Goal: Task Accomplishment & Management: Manage account settings

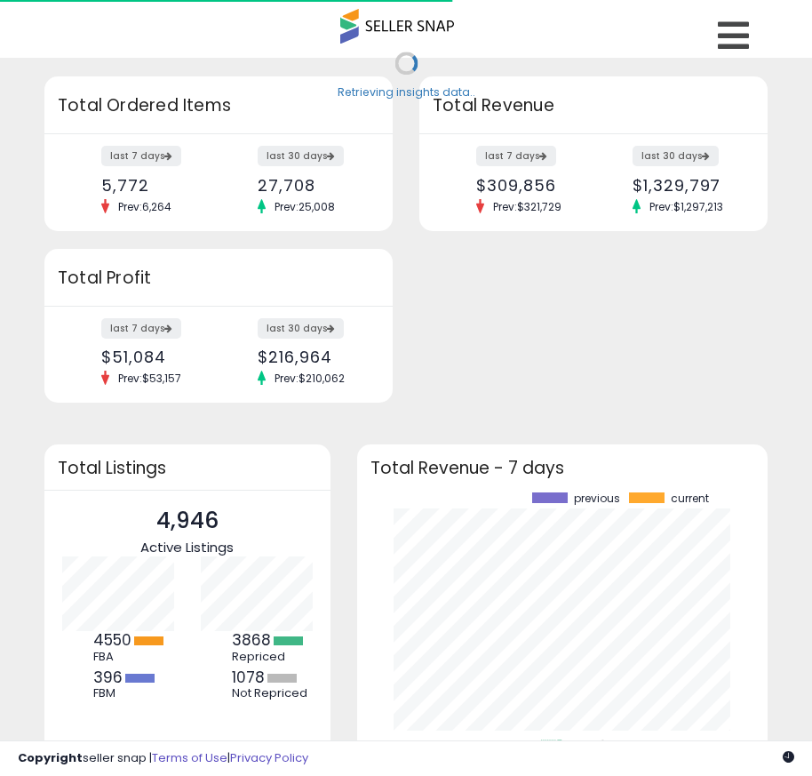
scroll to position [247, 376]
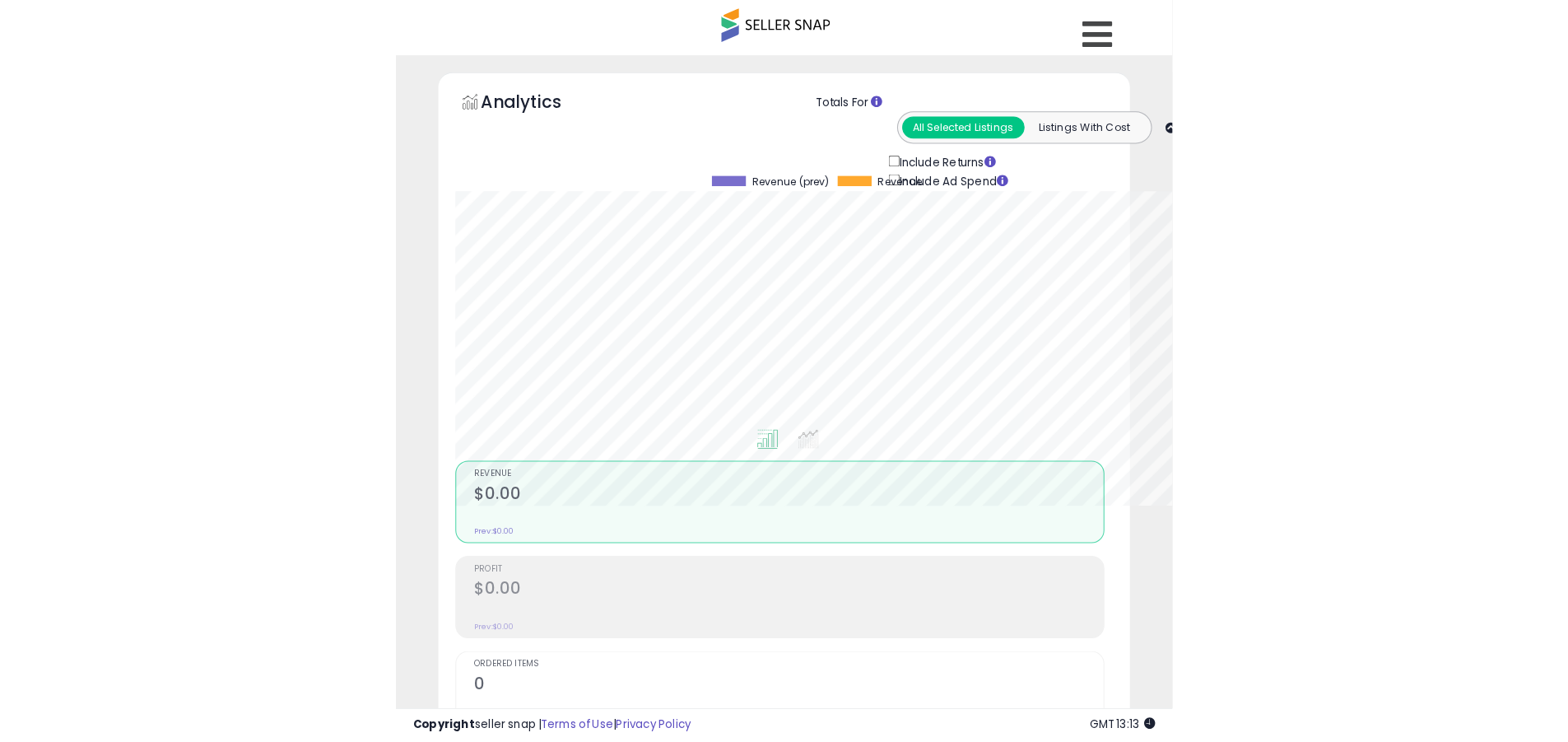
scroll to position [337, 862]
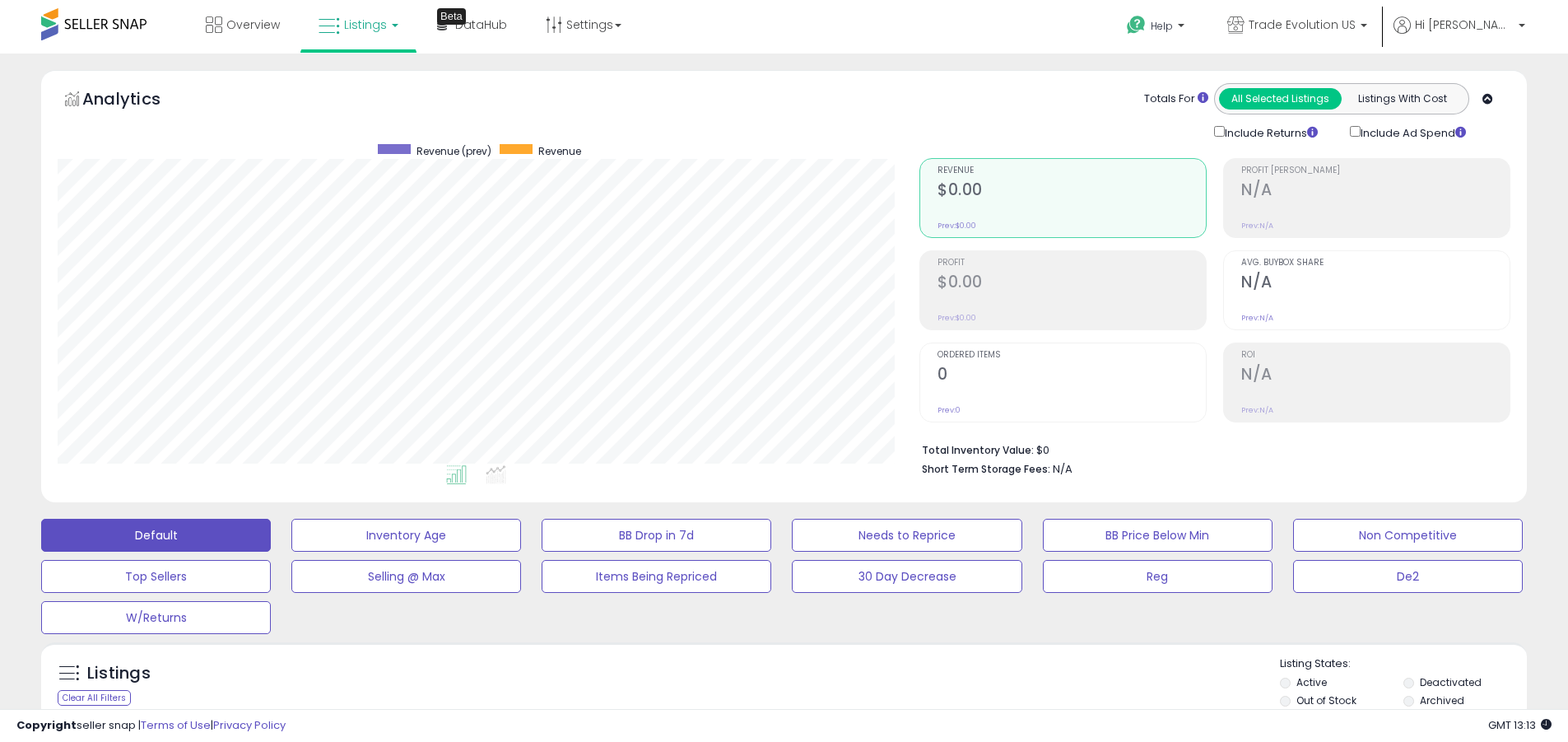
click at [752, 682] on label "Deactivated" at bounding box center [1450, 682] width 62 height 14
click at [752, 700] on label "Archived" at bounding box center [1442, 699] width 44 height 14
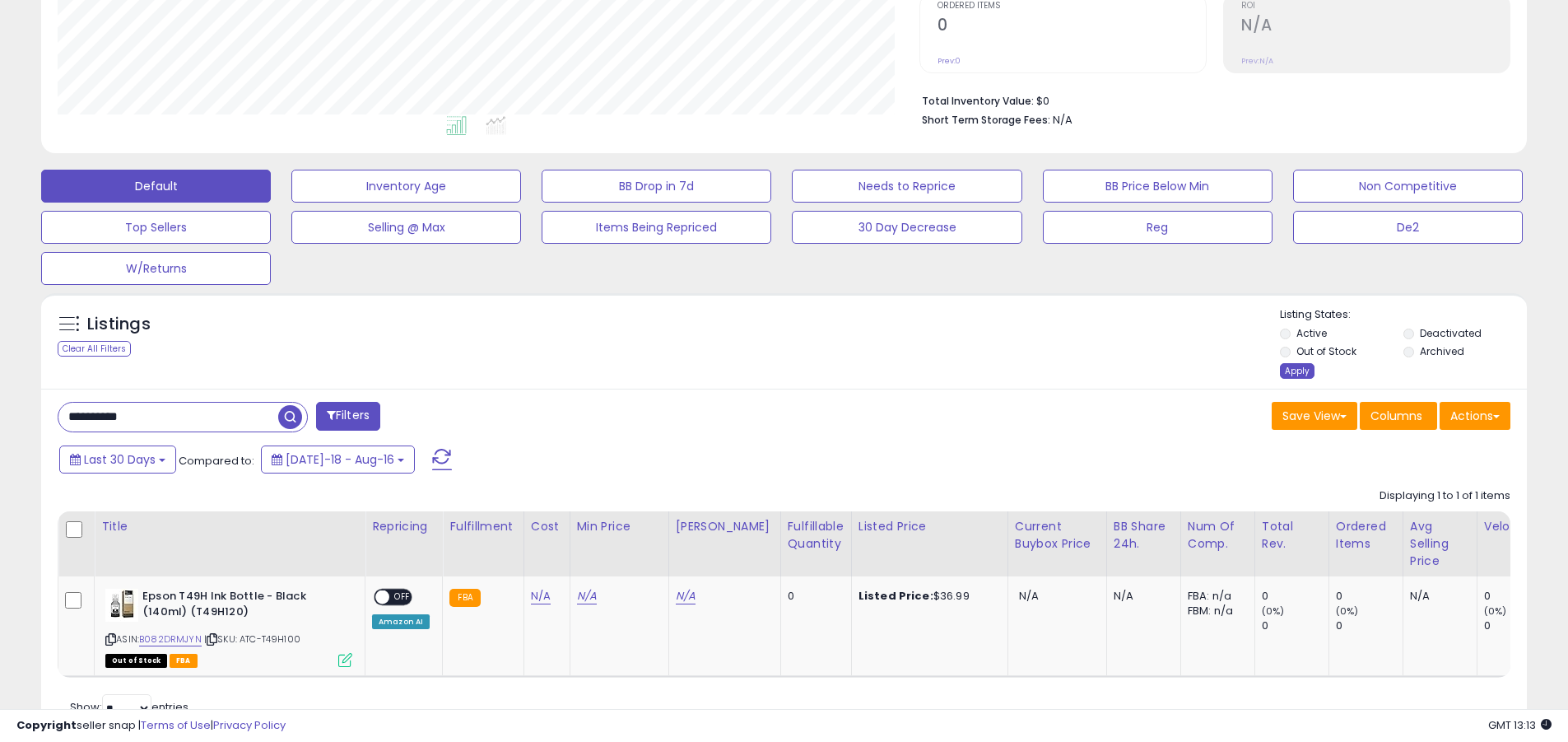
click at [752, 371] on div "Apply" at bounding box center [1297, 371] width 34 height 16
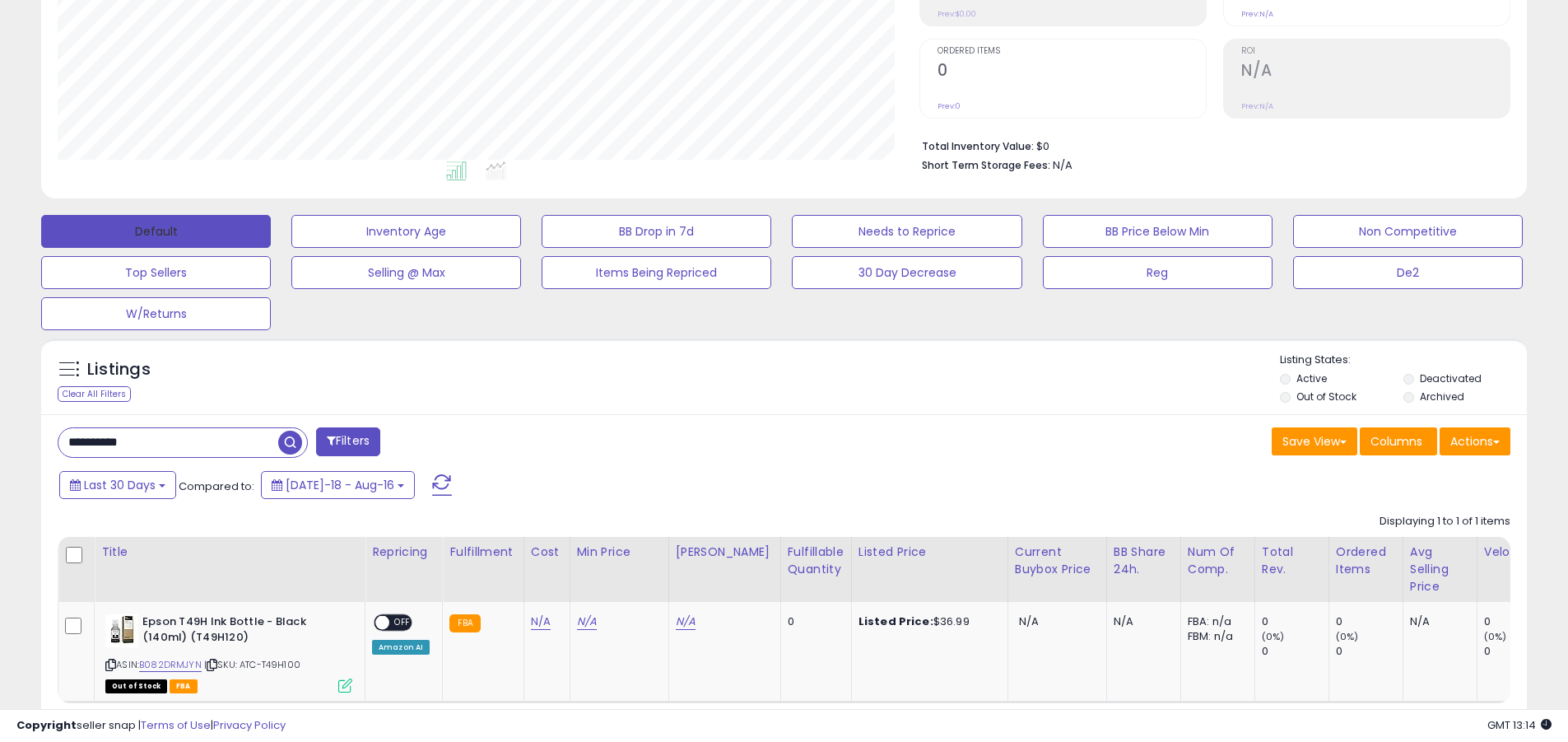
click at [156, 231] on button "Default" at bounding box center [156, 232] width 230 height 33
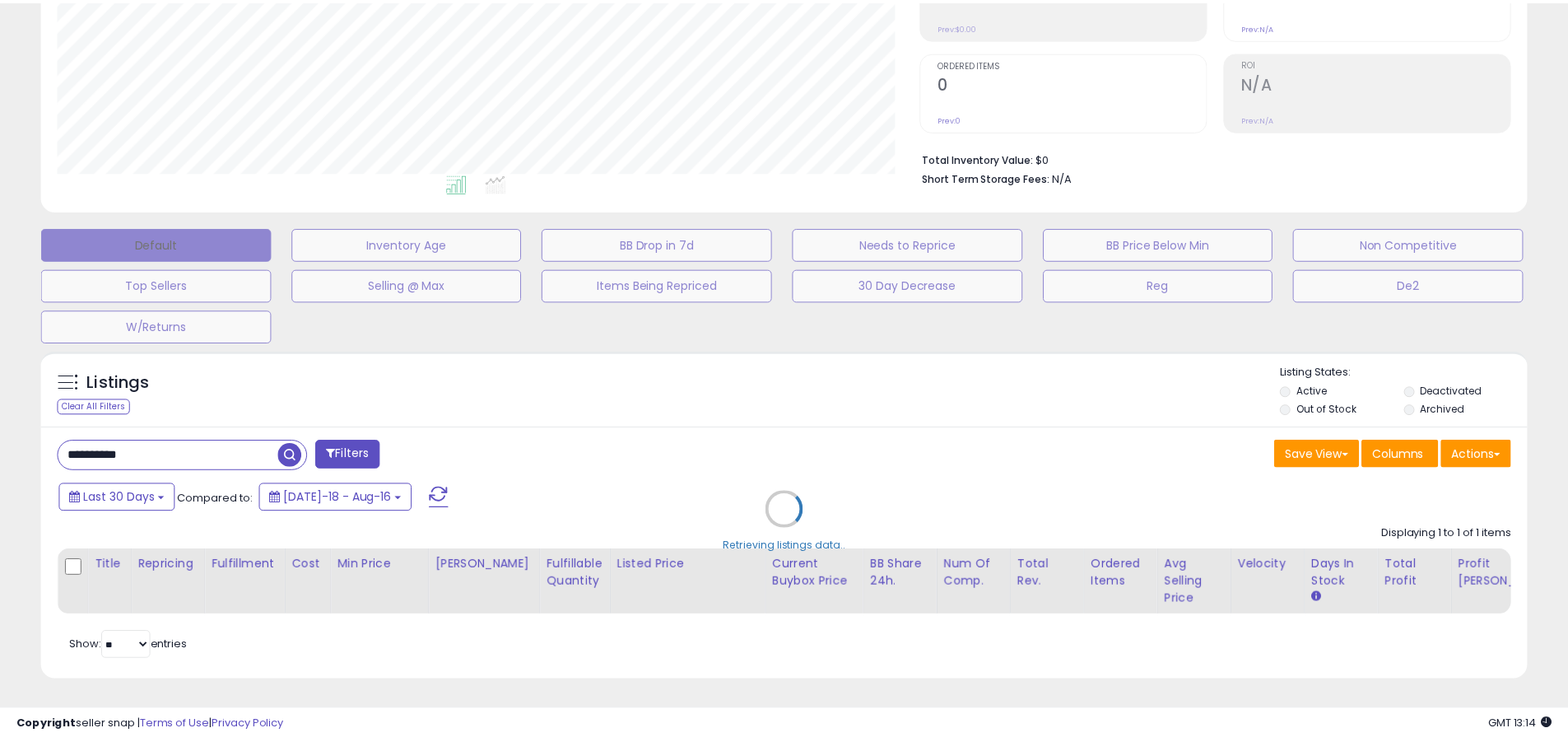
scroll to position [337, 870]
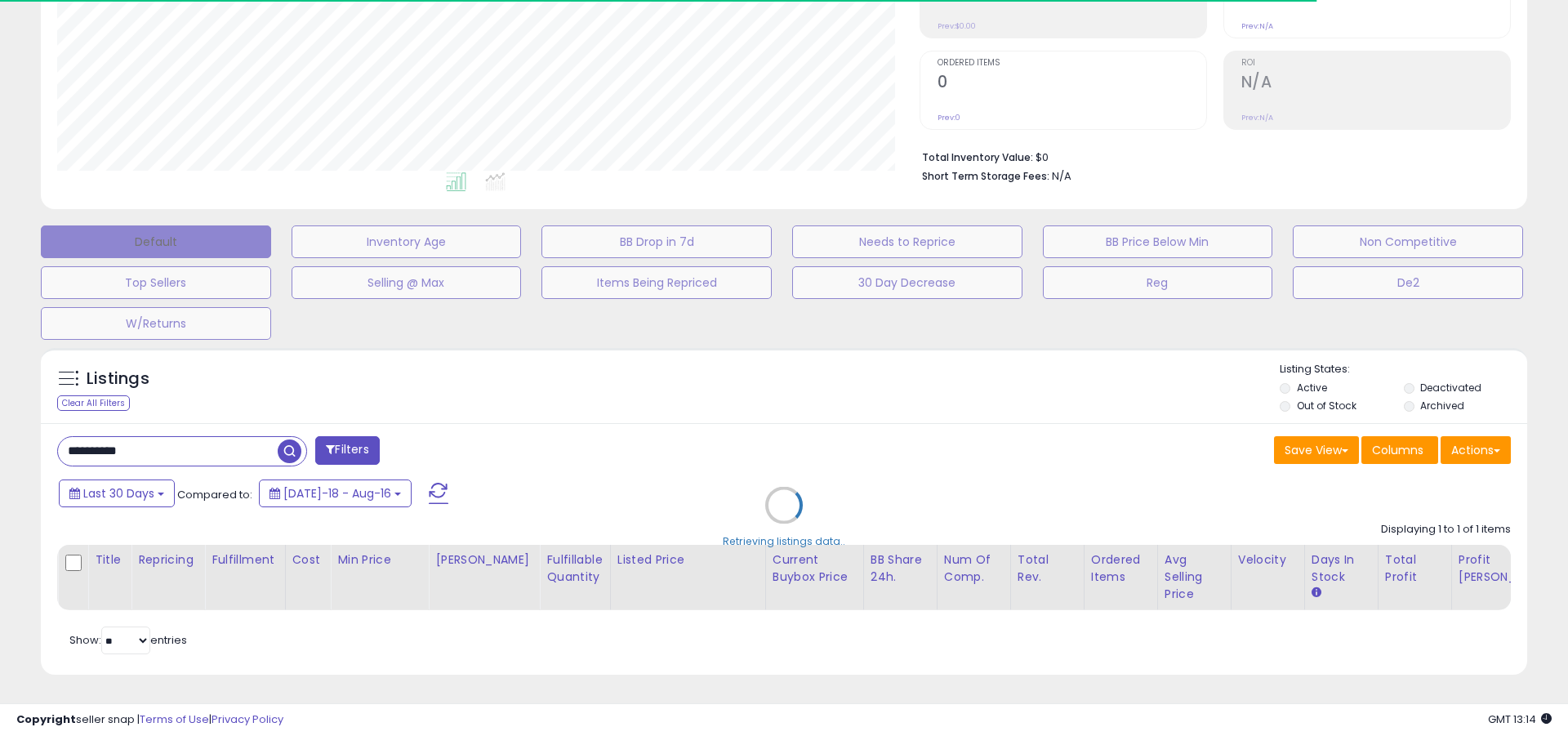
type input "**********"
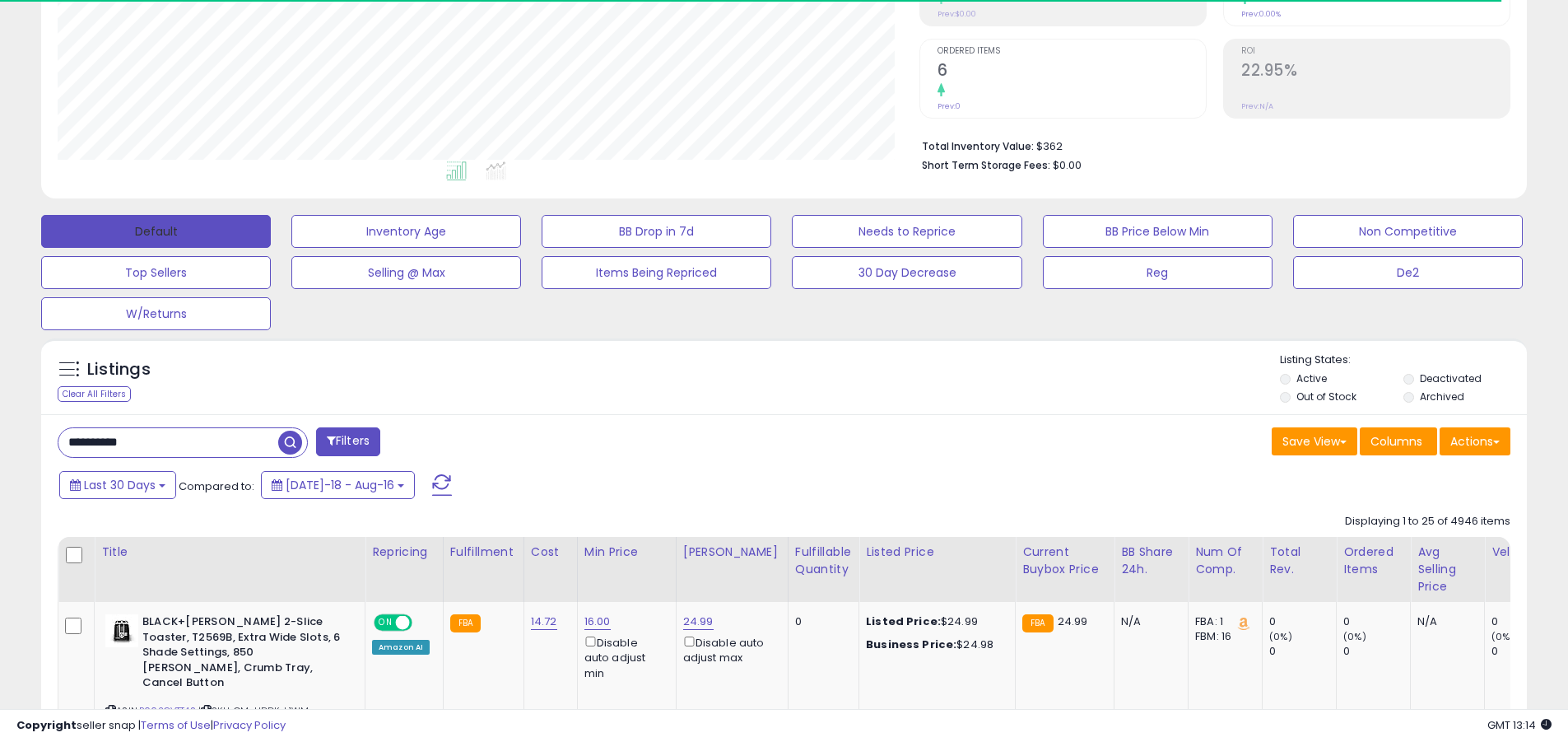
scroll to position [337, 862]
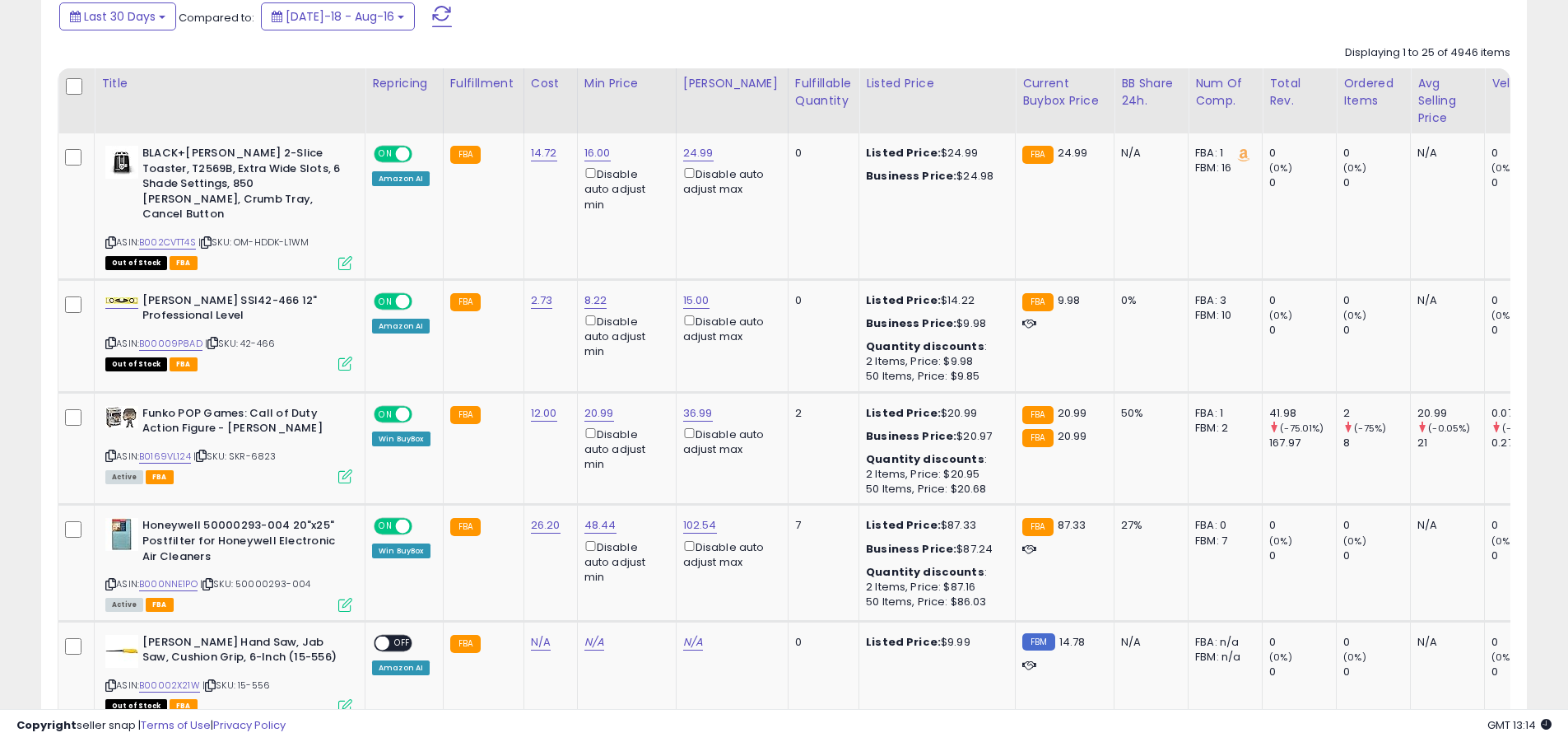
click at [433, 16] on span at bounding box center [442, 16] width 19 height 21
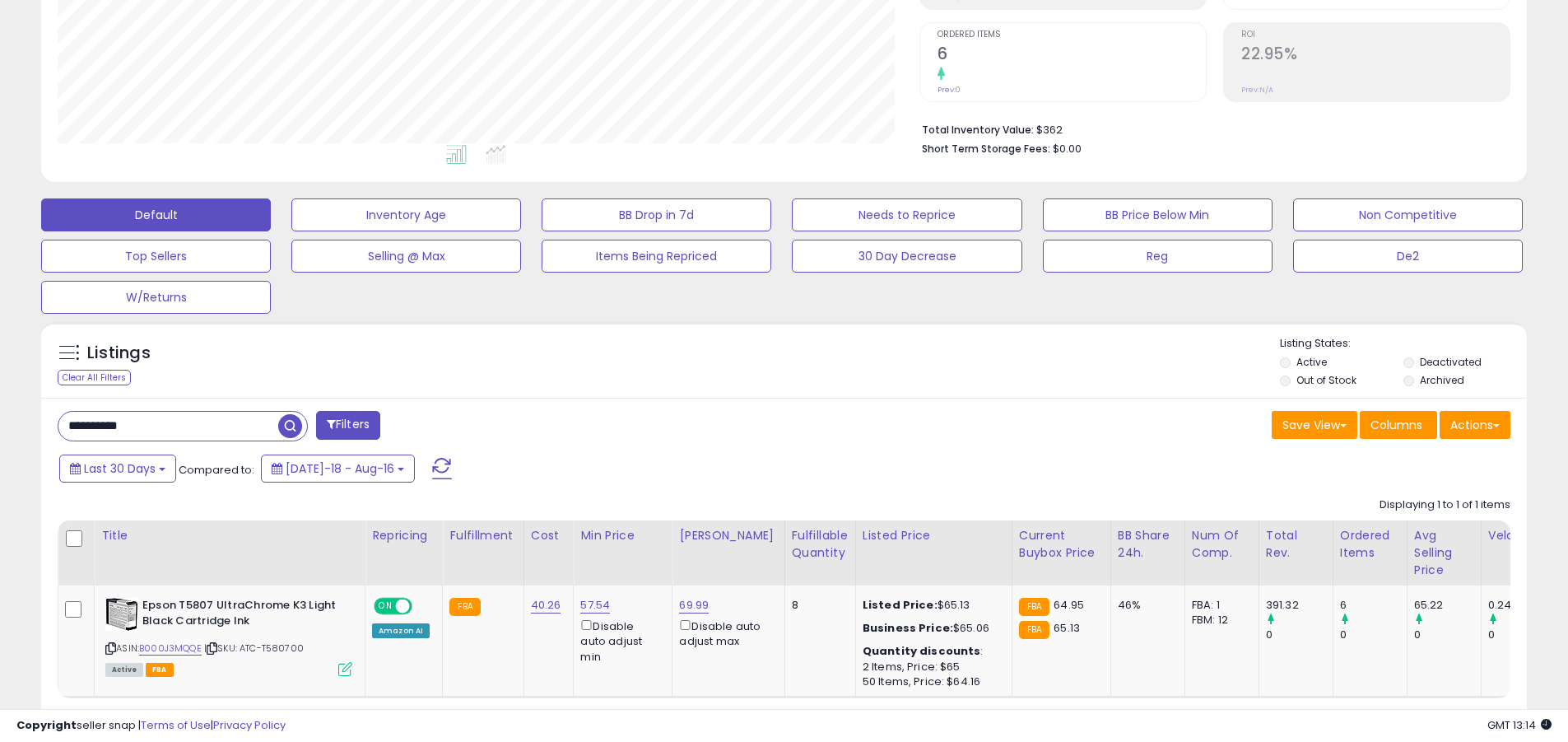
click at [168, 426] on input "**********" at bounding box center [168, 425] width 220 height 29
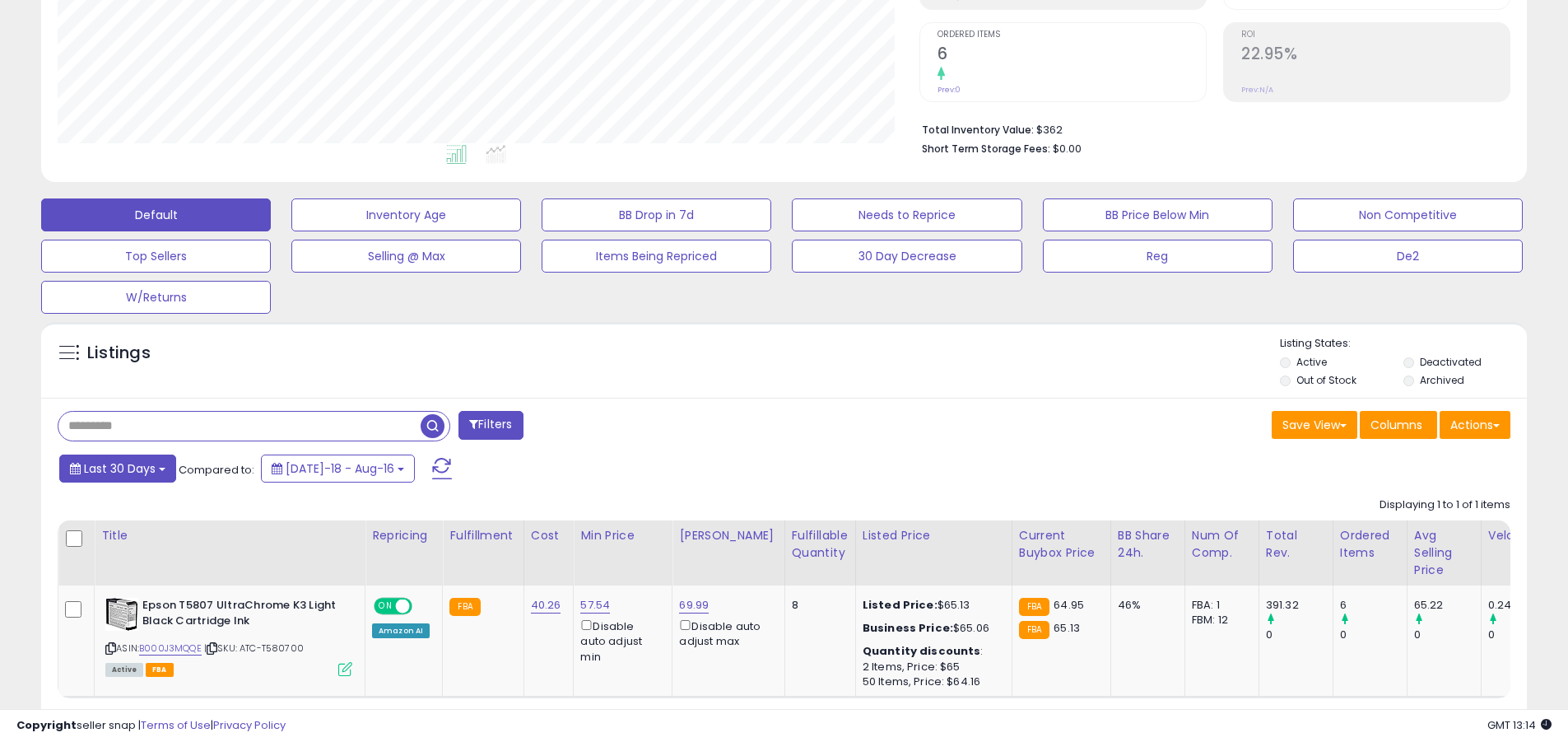
click at [117, 468] on span "Last 30 Days" at bounding box center [119, 469] width 71 height 17
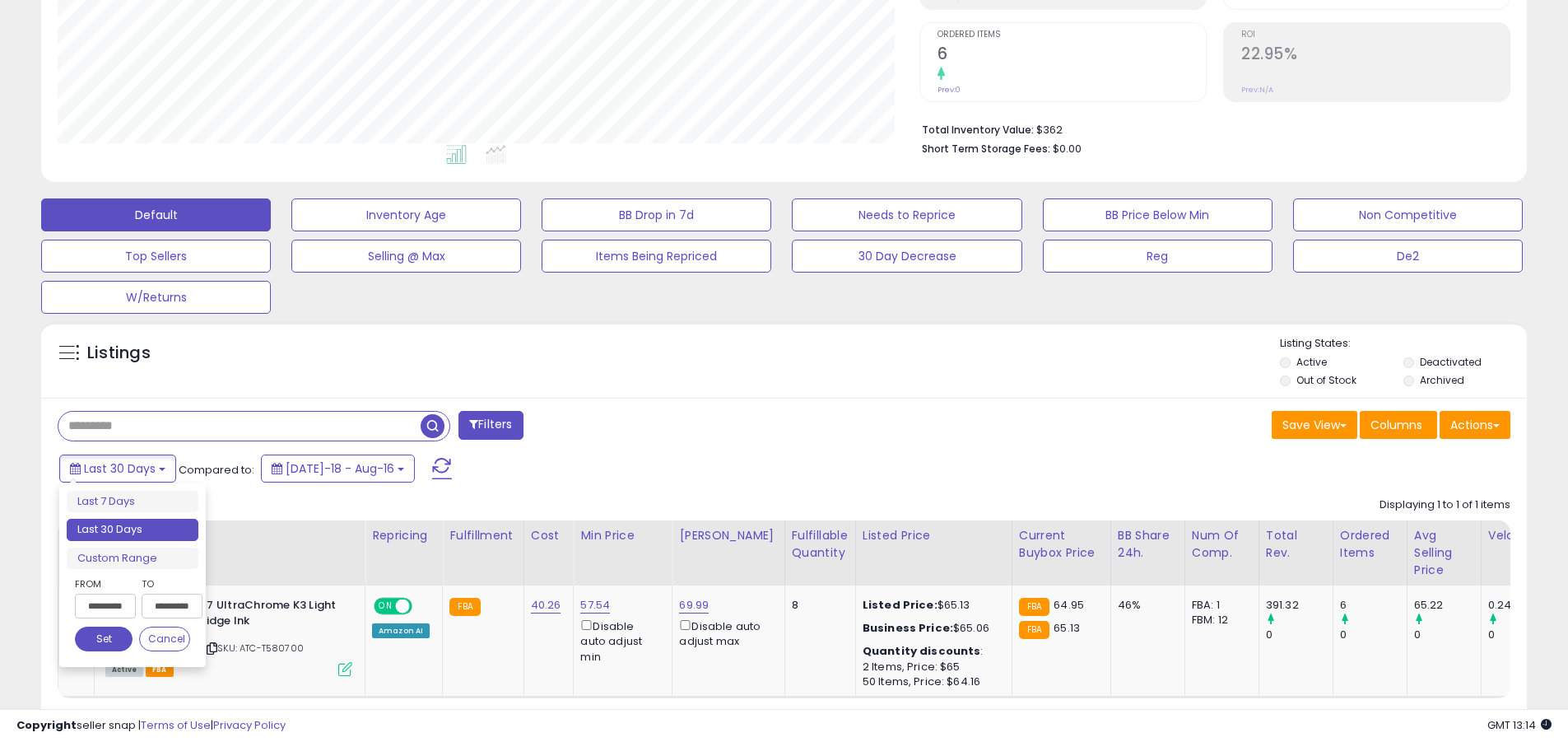
click at [132, 530] on li "Last 30 Days" at bounding box center [132, 530] width 132 height 22
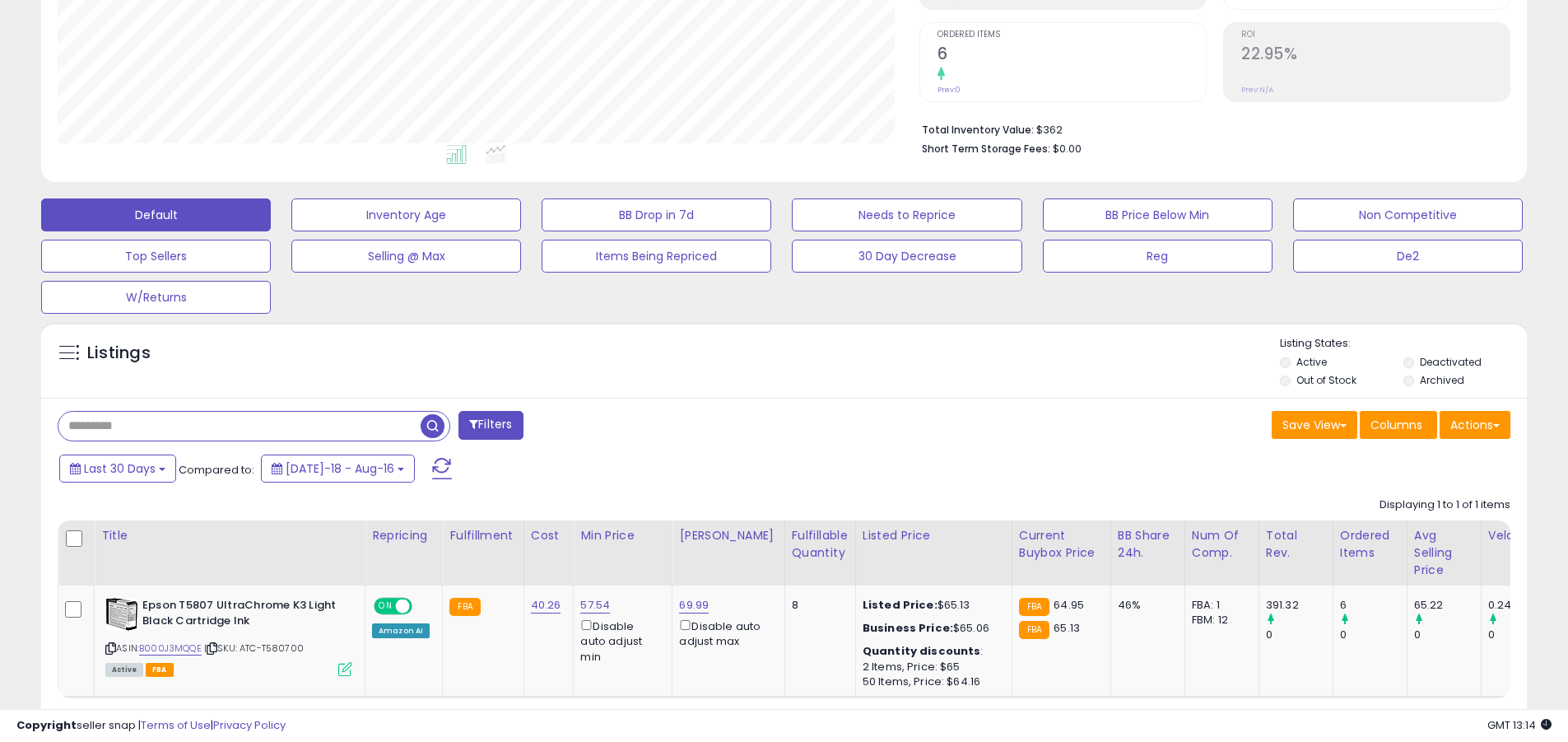
click at [240, 426] on input "text" at bounding box center [239, 425] width 362 height 29
click at [434, 423] on span "button" at bounding box center [433, 426] width 24 height 24
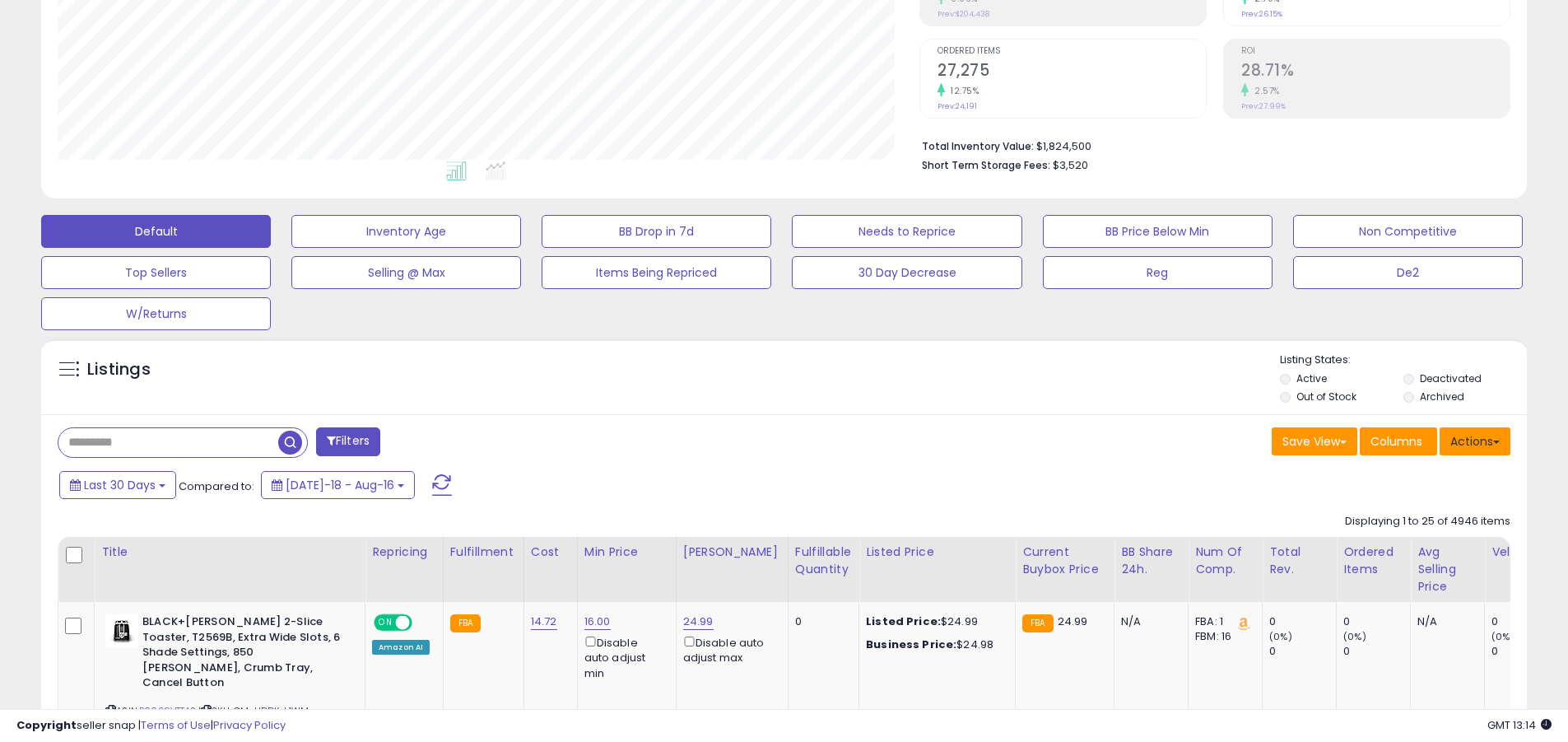
click at [752, 441] on button "Actions" at bounding box center [1475, 441] width 70 height 28
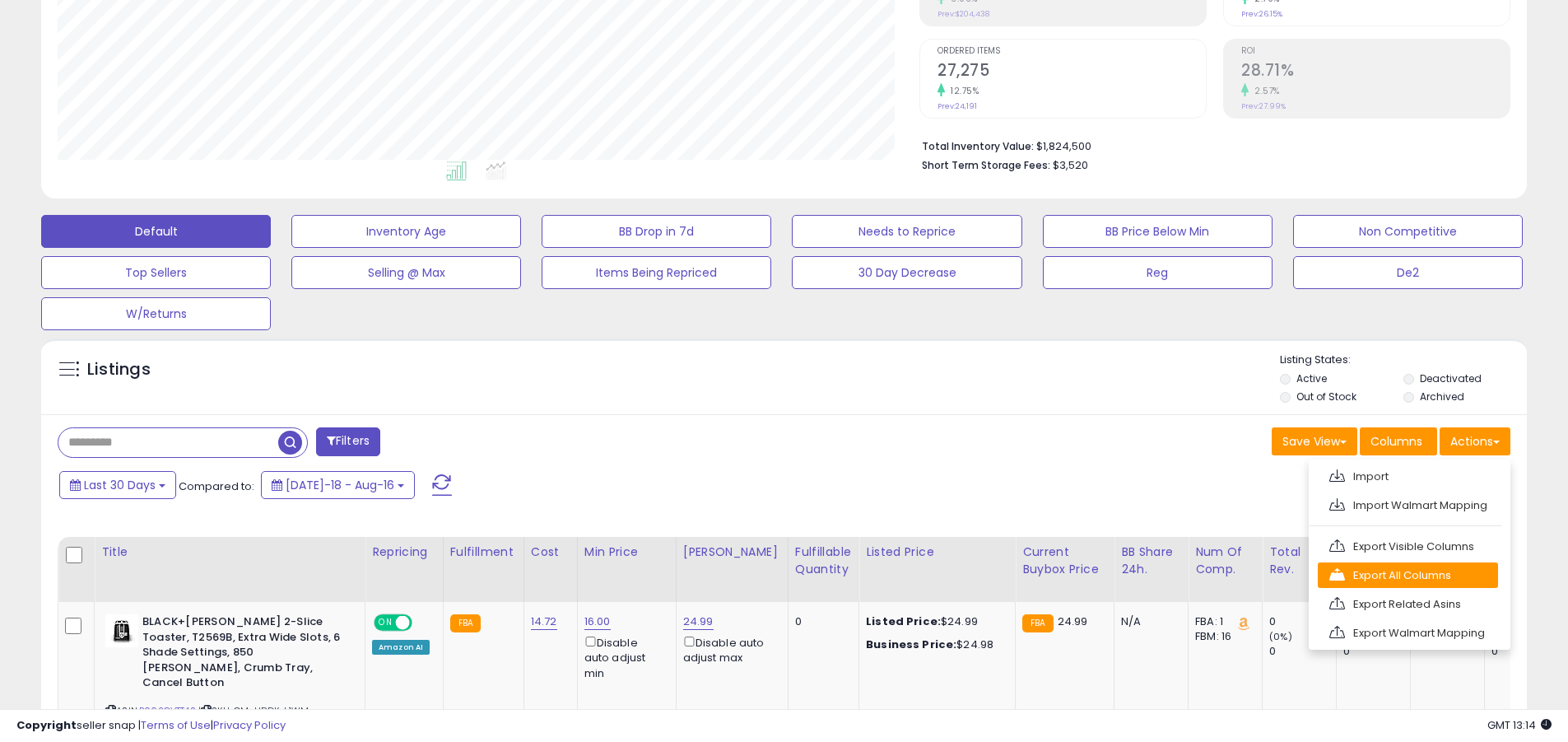
click at [752, 574] on link "Export All Columns" at bounding box center [1408, 575] width 181 height 26
